Goal: Task Accomplishment & Management: Manage account settings

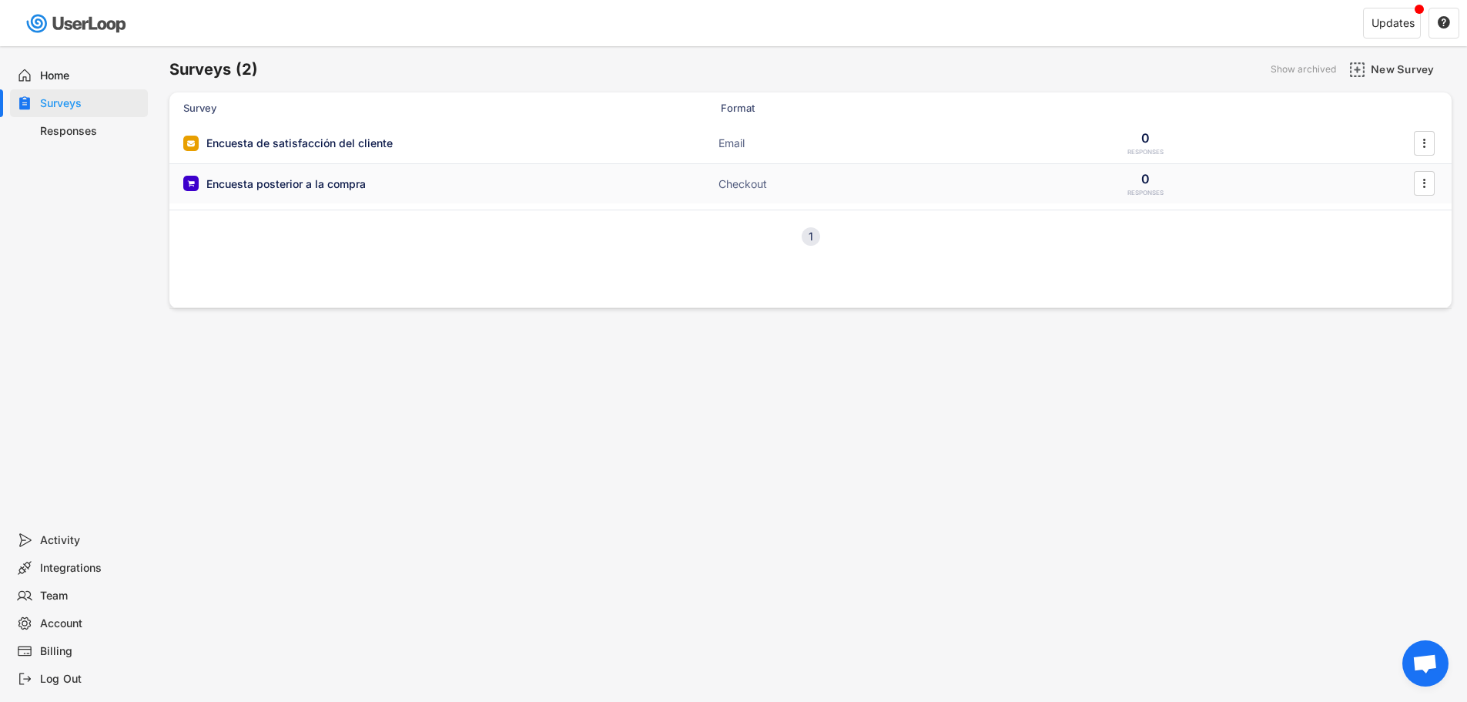
click at [341, 184] on div "Encuesta posterior a la compra" at bounding box center [285, 183] width 159 height 15
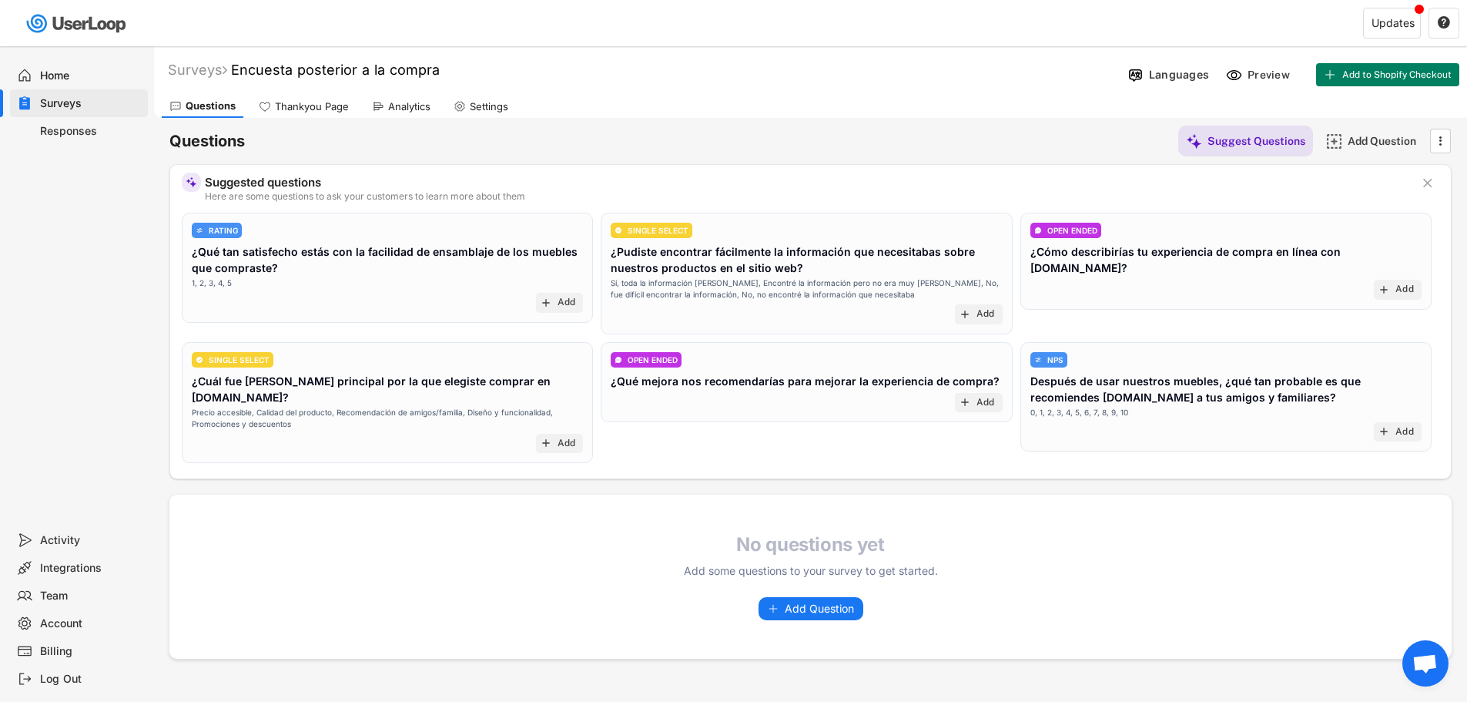
click at [69, 651] on div "Billing" at bounding box center [91, 651] width 102 height 15
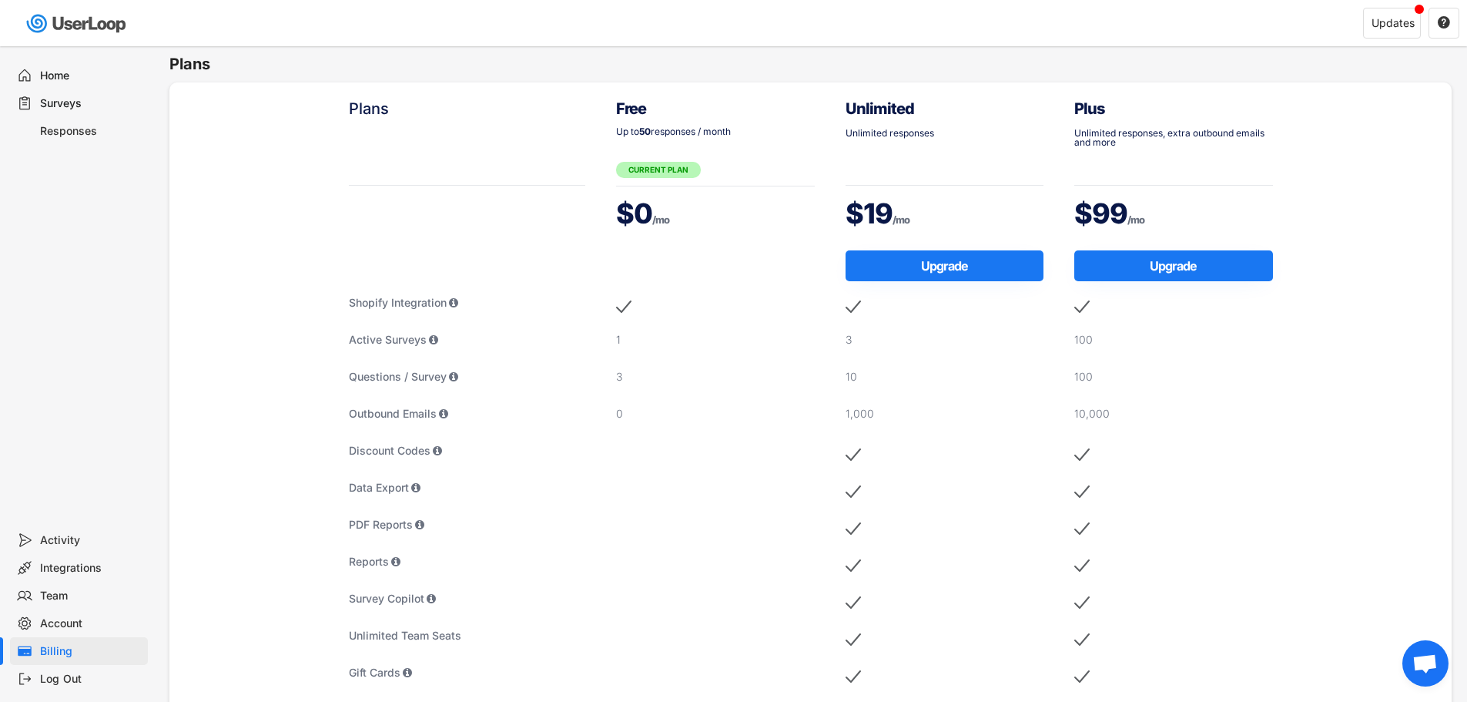
click at [642, 319] on div "Free Up to 50 responses / month CURRENT PLAN $0 /mo 1 3 0" at bounding box center [715, 562] width 229 height 961
drag, startPoint x: 642, startPoint y: 319, endPoint x: 648, endPoint y: 336, distance: 18.0
click at [641, 319] on div "Free Up to 50 responses / month CURRENT PLAN $0 /mo 1 3 0" at bounding box center [715, 562] width 229 height 961
click at [653, 340] on div "1" at bounding box center [715, 339] width 199 height 15
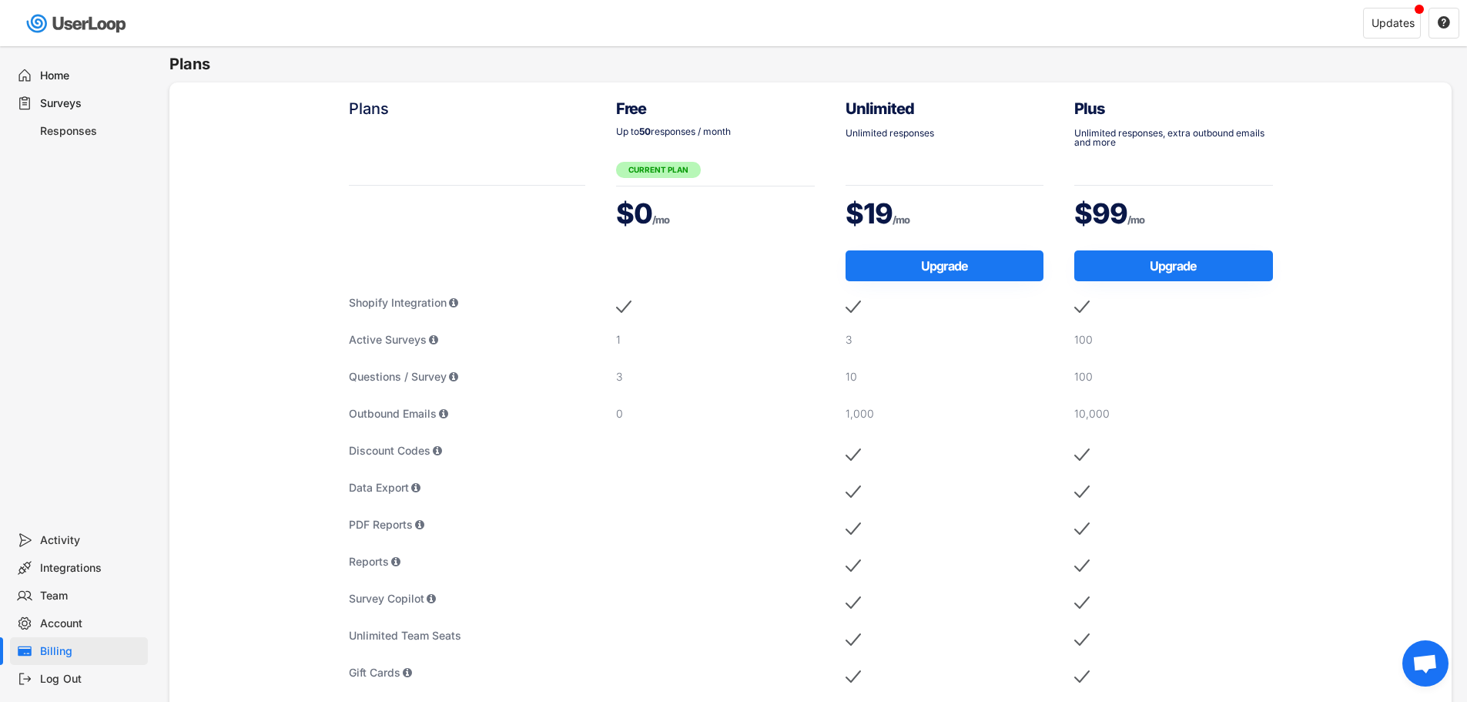
click at [631, 383] on div "3" at bounding box center [715, 376] width 199 height 15
click at [628, 380] on div "3" at bounding box center [715, 376] width 199 height 15
click at [645, 132] on strong "50" at bounding box center [645, 132] width 12 height 12
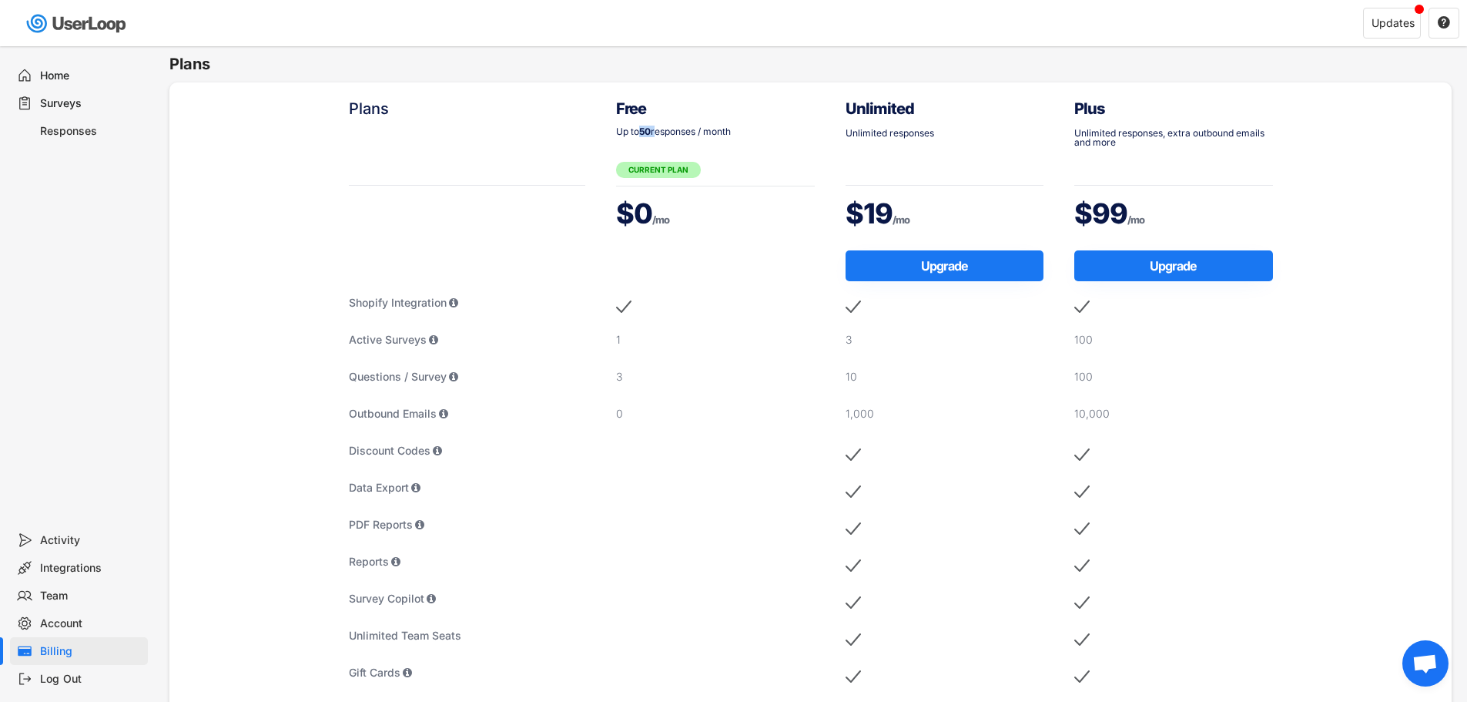
click at [645, 132] on strong "50" at bounding box center [645, 132] width 12 height 12
click at [684, 132] on div "Up to 50 responses / month" at bounding box center [715, 131] width 199 height 9
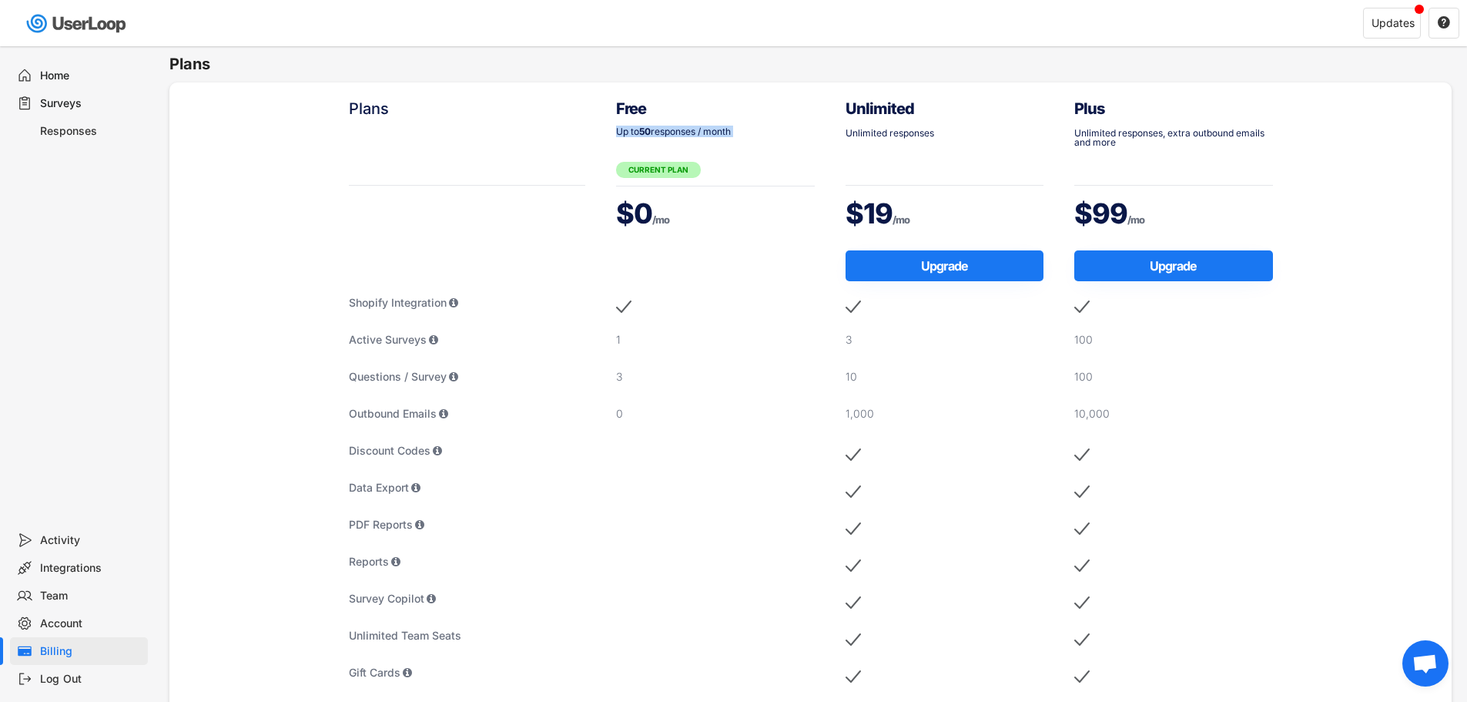
click at [708, 152] on div "Up to 50 responses / month" at bounding box center [715, 140] width 199 height 27
click at [685, 106] on div "Free" at bounding box center [715, 109] width 199 height 22
click at [661, 129] on div "Up to 50 responses / month" at bounding box center [715, 131] width 199 height 9
drag, startPoint x: 640, startPoint y: 126, endPoint x: 683, endPoint y: 129, distance: 43.3
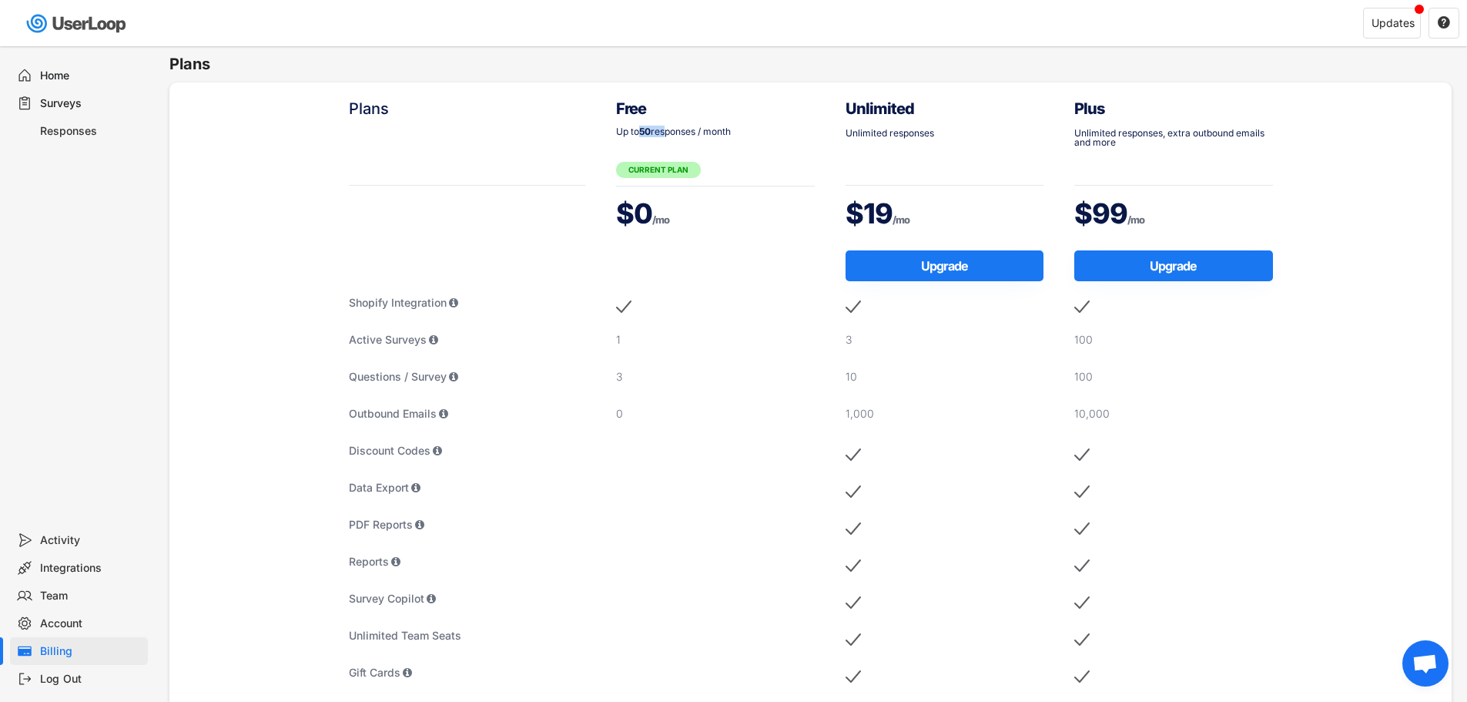
click at [669, 134] on div "Up to 50 responses / month" at bounding box center [715, 131] width 199 height 9
click at [684, 133] on div "Up to 50 responses / month" at bounding box center [715, 131] width 199 height 9
click at [889, 142] on div "Unlimited responses" at bounding box center [945, 142] width 199 height 27
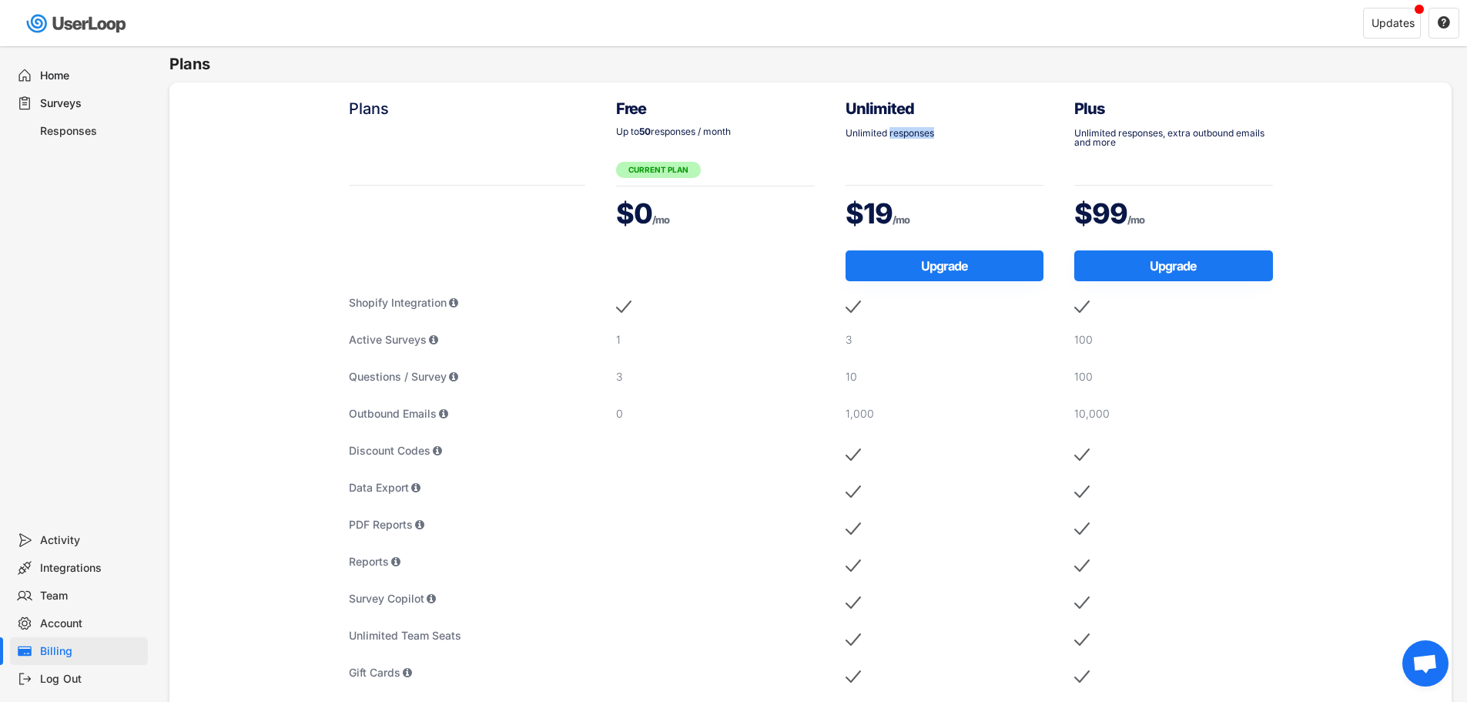
click at [889, 142] on div "Unlimited responses" at bounding box center [945, 142] width 199 height 27
drag, startPoint x: 860, startPoint y: 209, endPoint x: 852, endPoint y: 209, distance: 7.7
click at [853, 209] on div "$19 /mo" at bounding box center [945, 213] width 199 height 39
click at [879, 188] on div "Unlimited Unlimited responses $19 /mo" at bounding box center [945, 167] width 199 height 139
click at [879, 187] on div "Unlimited Unlimited responses $19 /mo" at bounding box center [945, 167] width 199 height 139
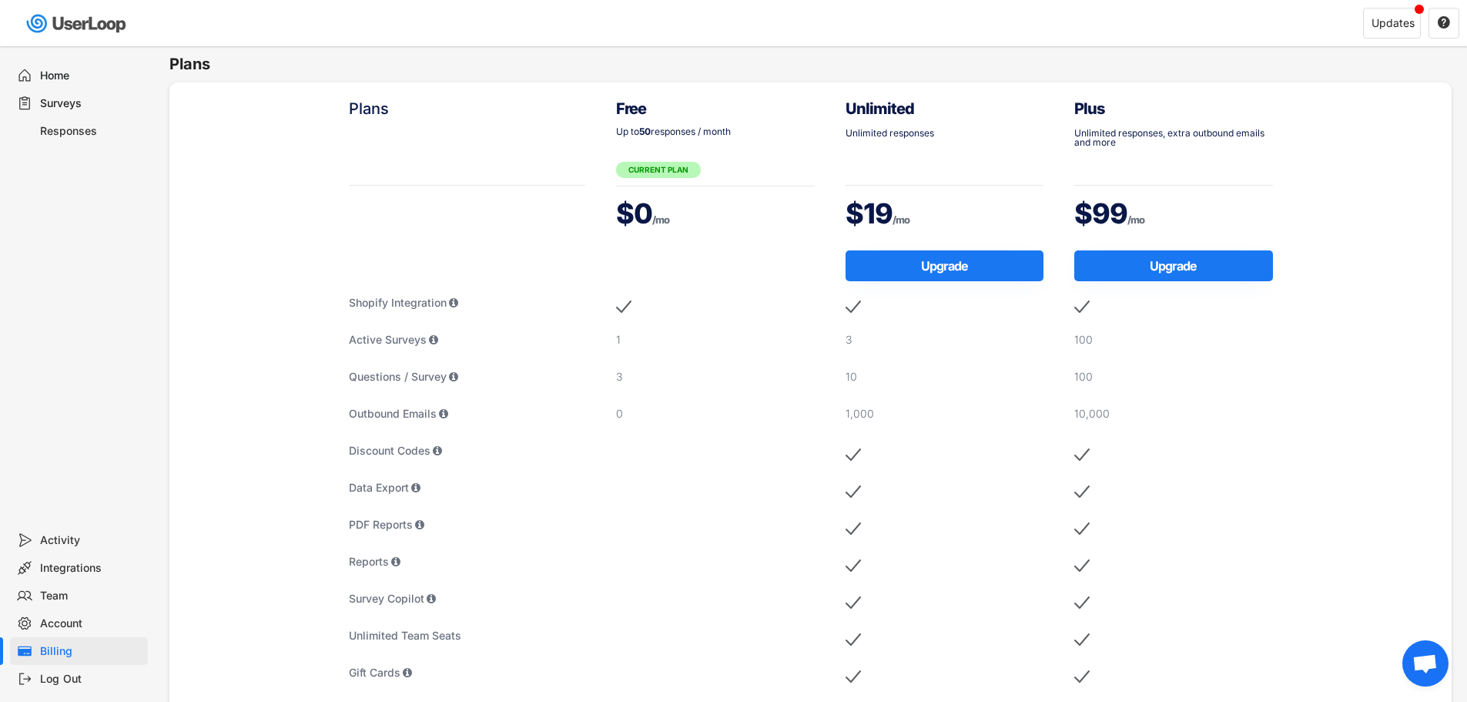
click at [884, 149] on div "Unlimited responses" at bounding box center [945, 142] width 199 height 27
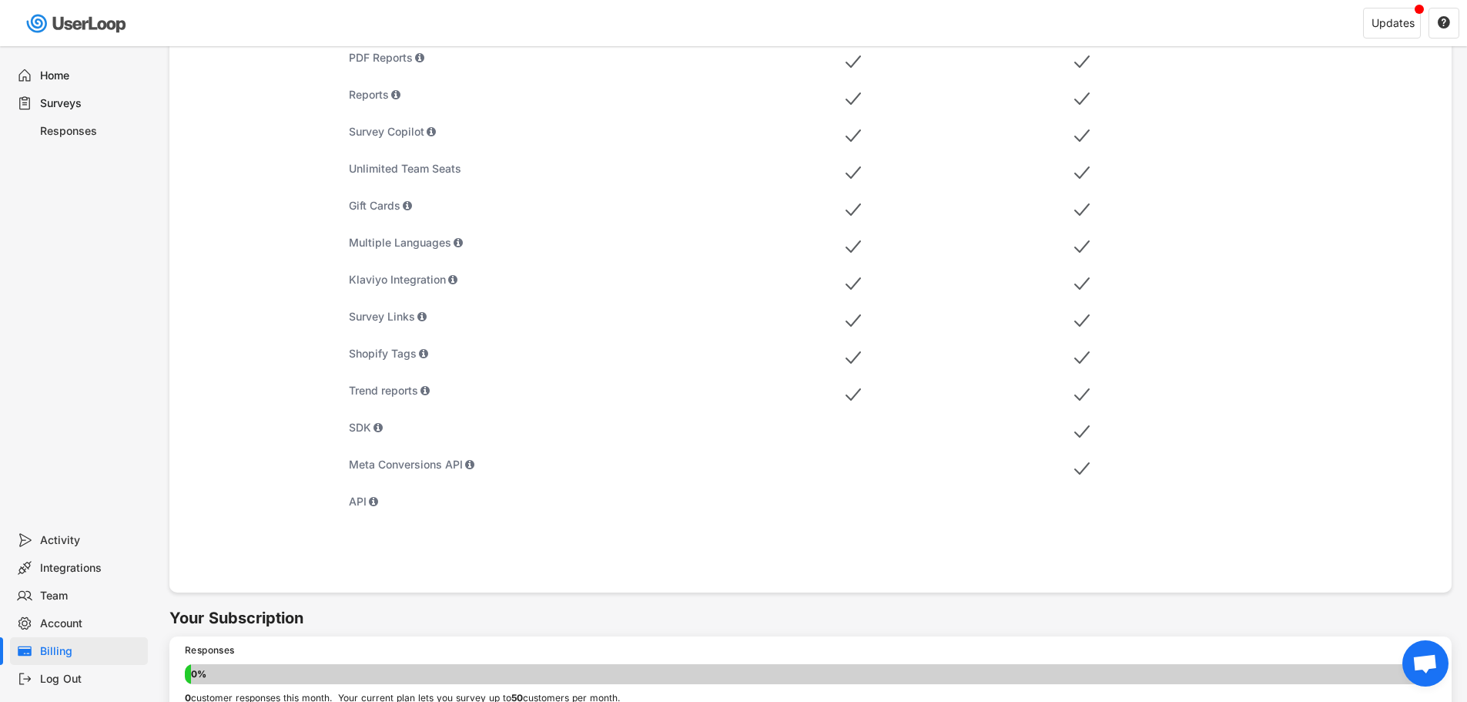
scroll to position [539, 0]
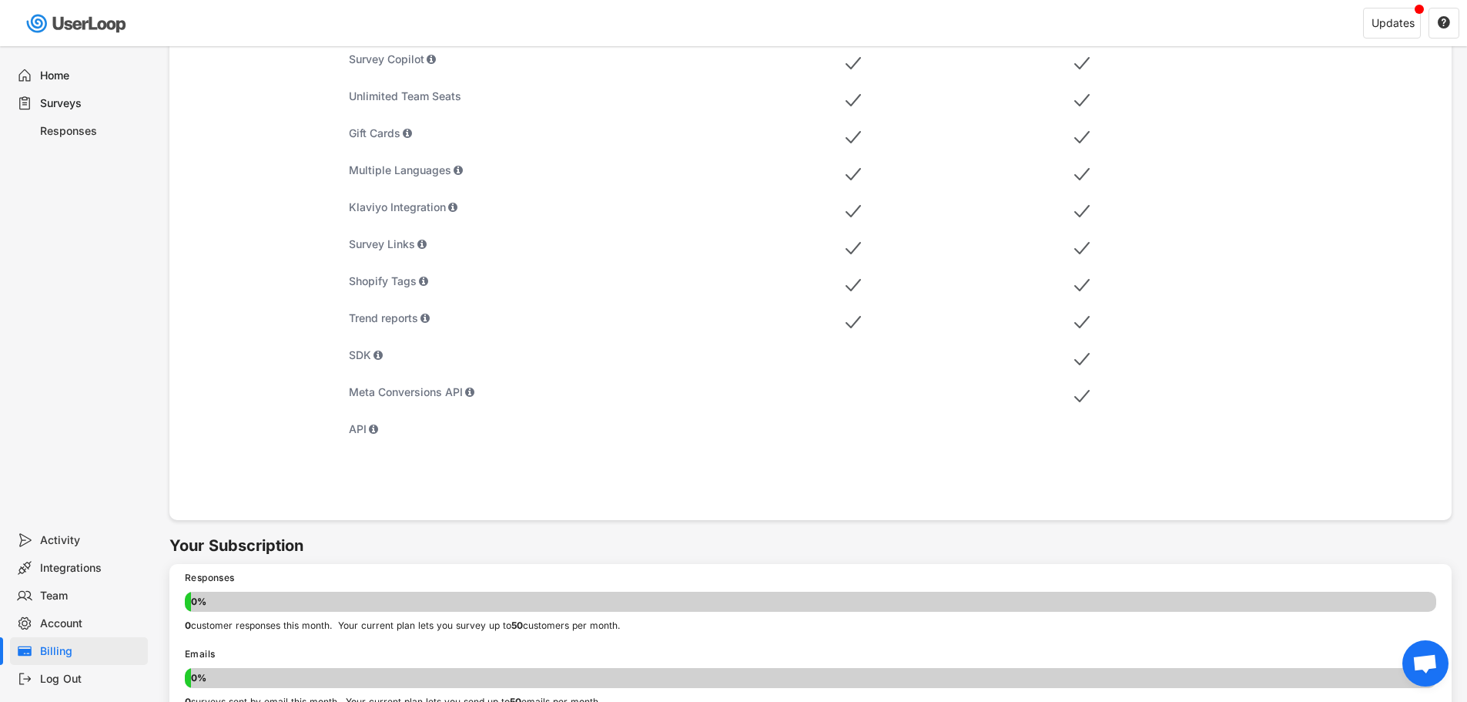
click at [856, 438] on div "Unlimited Unlimited responses $19 /mo Upgrade 3 10 1,000" at bounding box center [944, 23] width 229 height 961
drag, startPoint x: 856, startPoint y: 438, endPoint x: 861, endPoint y: 432, distance: 8.2
click at [856, 437] on div "Unlimited Unlimited responses $19 /mo Upgrade 3 10 1,000" at bounding box center [944, 23] width 229 height 961
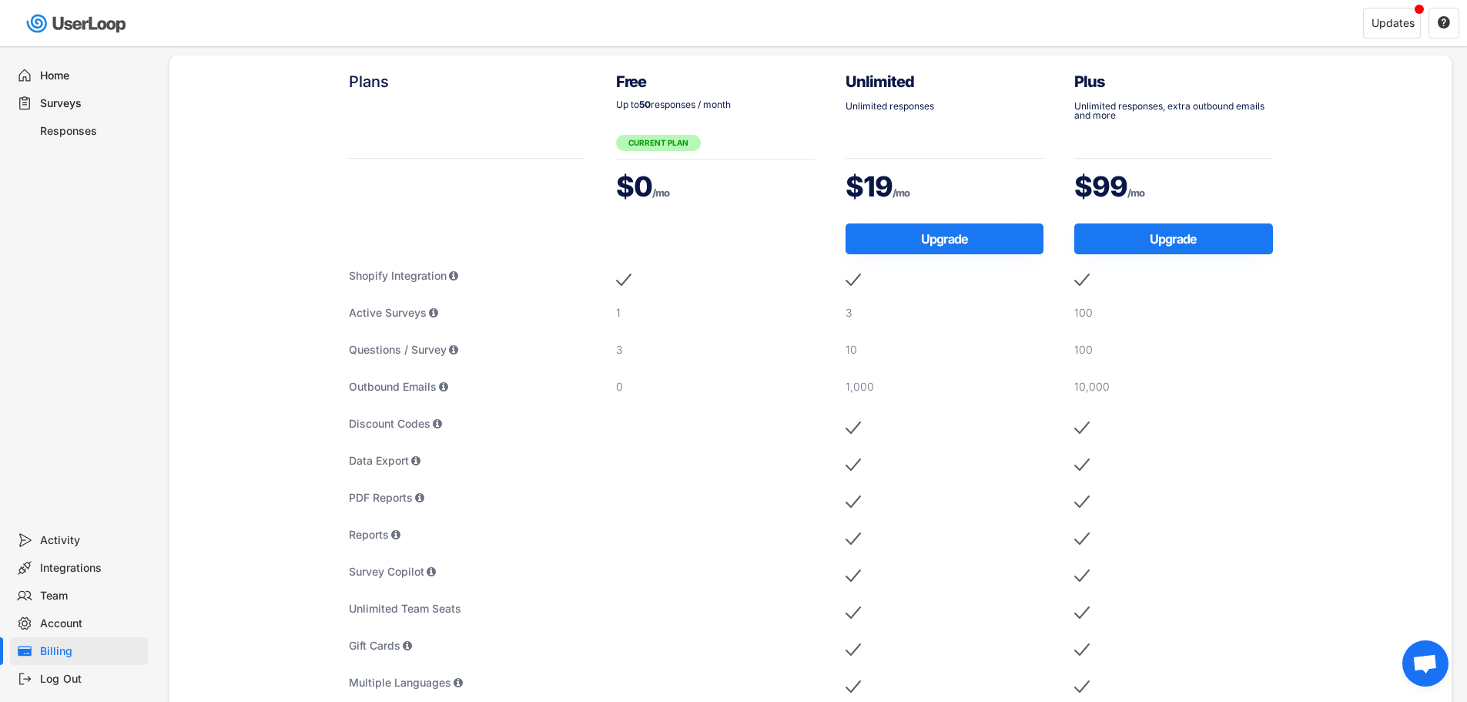
scroll to position [0, 0]
